Goal: Information Seeking & Learning: Learn about a topic

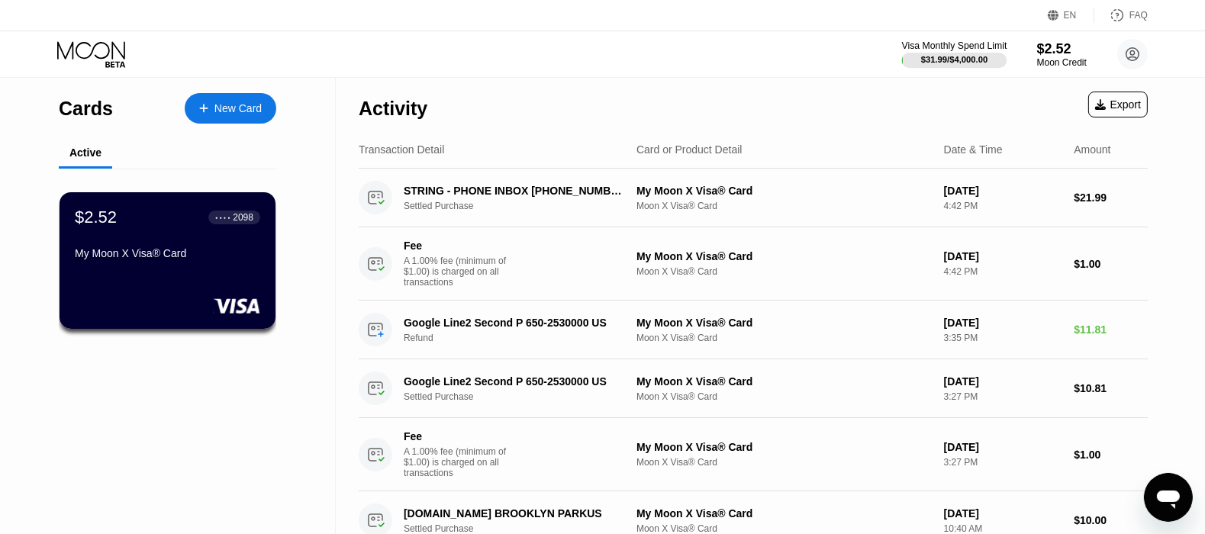
click at [946, 59] on div "$31.99 / $4,000.00" at bounding box center [954, 59] width 66 height 9
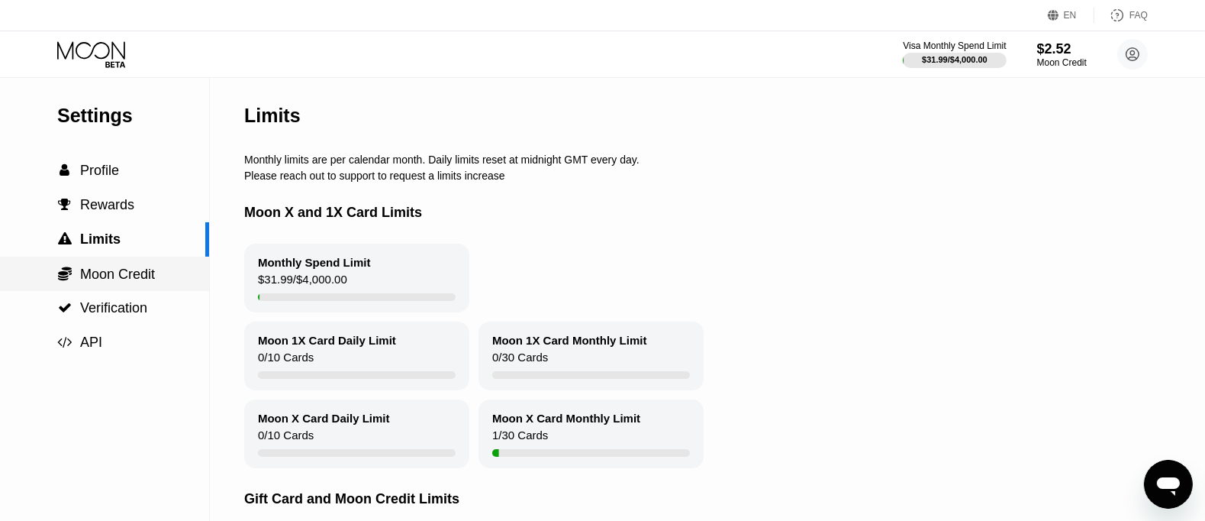
click at [120, 280] on span "Moon Credit" at bounding box center [117, 273] width 75 height 15
